Goal: Task Accomplishment & Management: Manage account settings

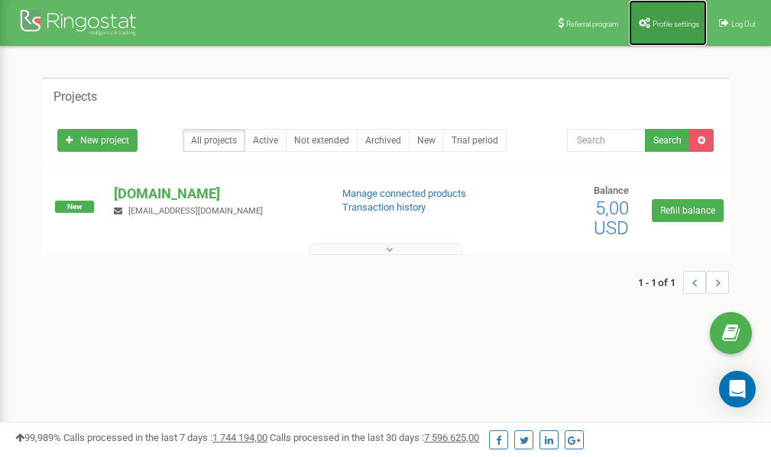
click at [662, 24] on span "Profile settings" at bounding box center [675, 24] width 47 height 8
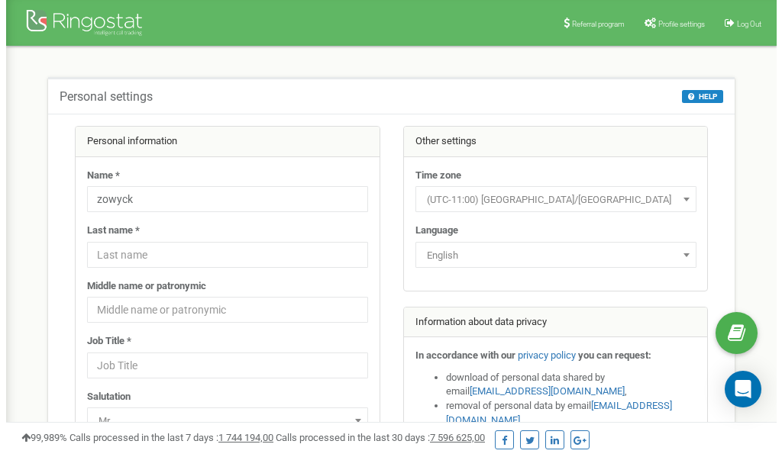
scroll to position [76, 0]
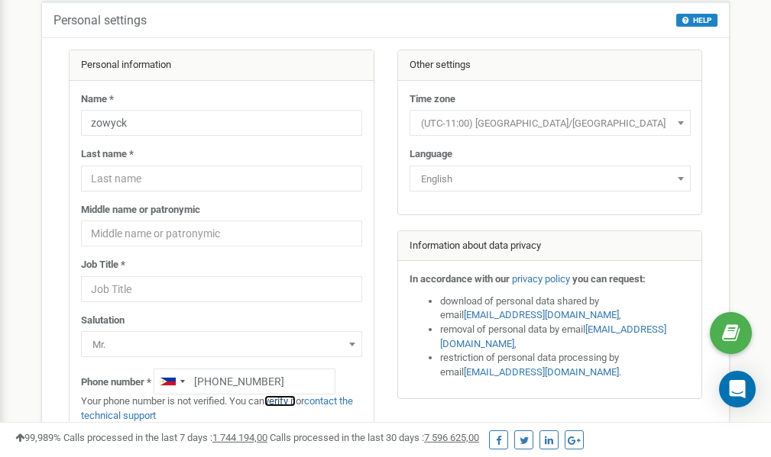
click at [284, 401] on link "verify it" at bounding box center [279, 401] width 31 height 11
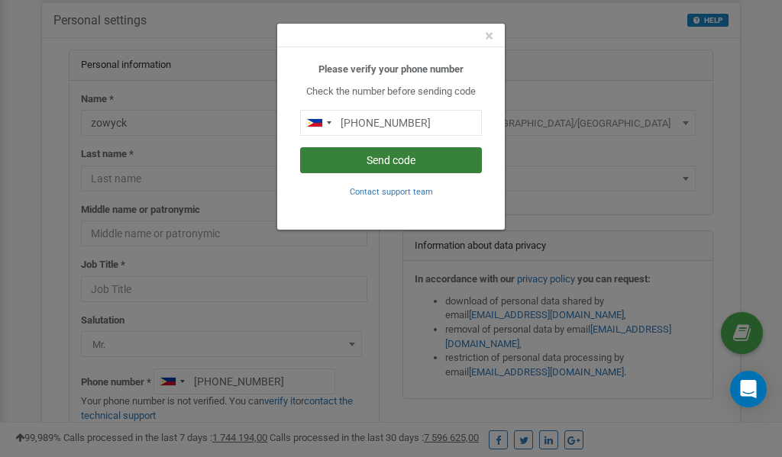
click at [407, 163] on button "Send code" at bounding box center [391, 160] width 182 height 26
